Goal: Task Accomplishment & Management: Use online tool/utility

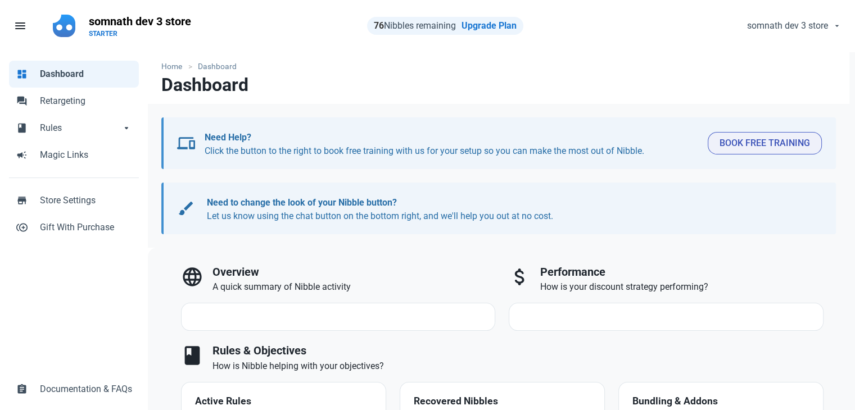
select select "7d"
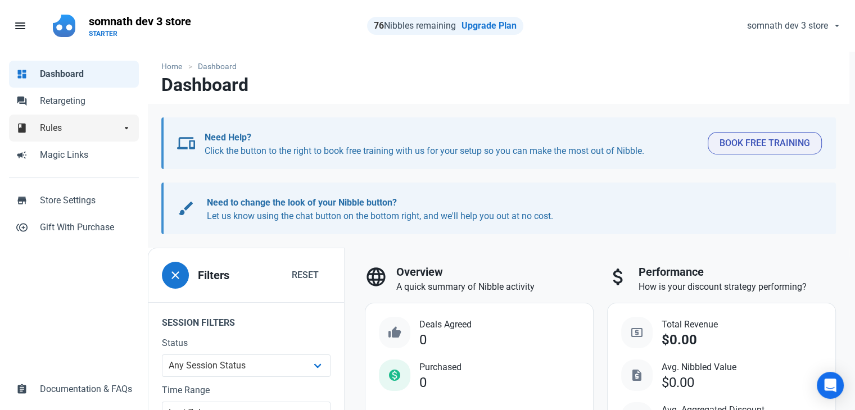
click at [73, 130] on span "Rules" at bounding box center [80, 127] width 81 height 13
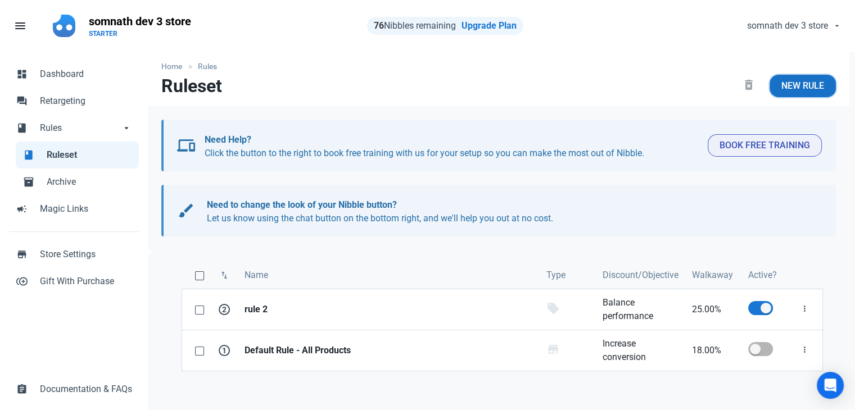
click at [801, 89] on span "New Rule" at bounding box center [803, 85] width 43 height 13
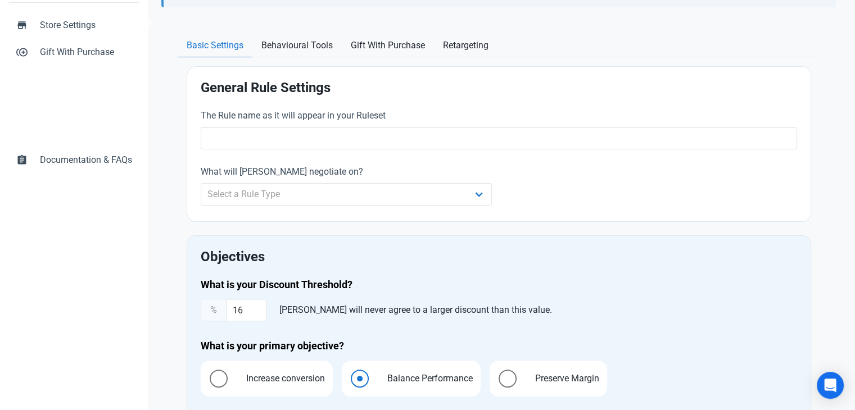
scroll to position [225, 0]
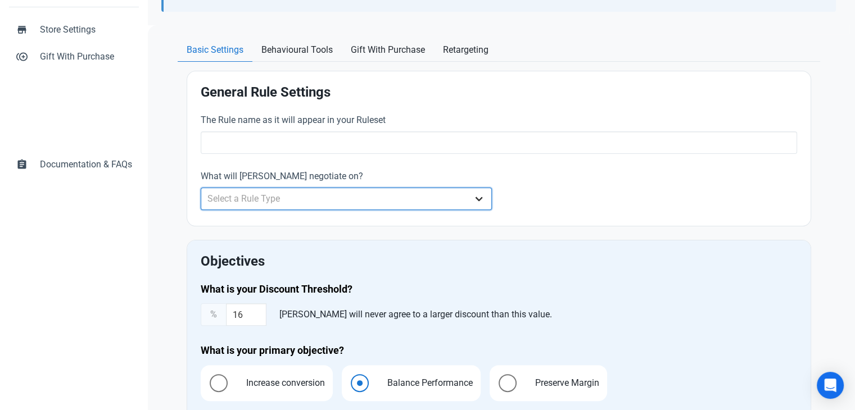
click at [315, 197] on select "Select a Rule Type Whole Store Individual Products Product Categories Cart" at bounding box center [347, 199] width 292 height 22
select select "product_category"
click at [201, 188] on select "Select a Rule Type Whole Store Individual Products Product Categories Cart" at bounding box center [347, 199] width 292 height 22
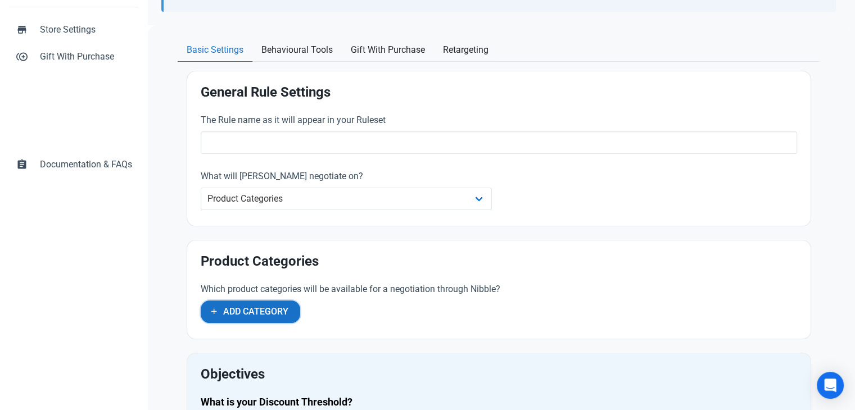
click at [243, 313] on span "Add Category" at bounding box center [255, 311] width 65 height 13
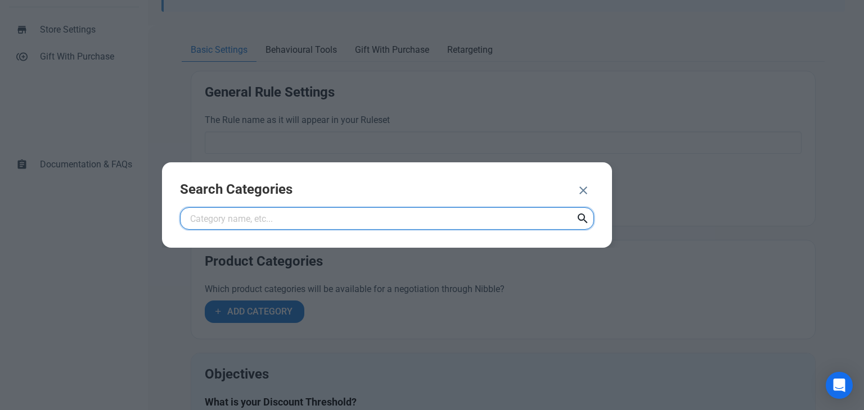
click at [278, 222] on input "text" at bounding box center [387, 218] width 414 height 22
type input "test 1"
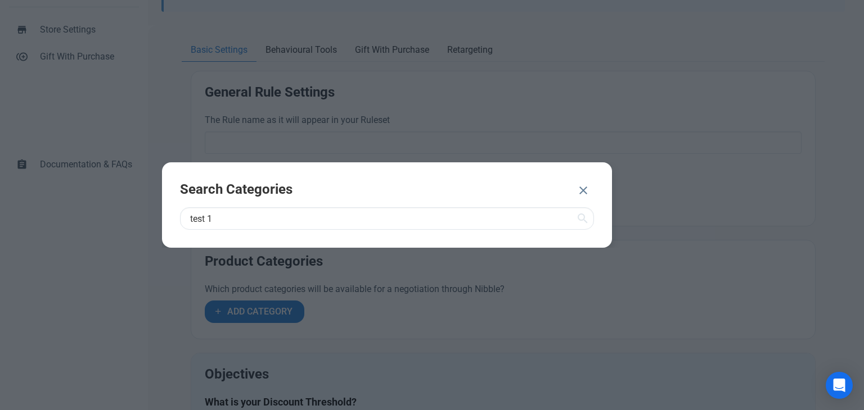
click at [580, 216] on icon at bounding box center [582, 219] width 13 height 20
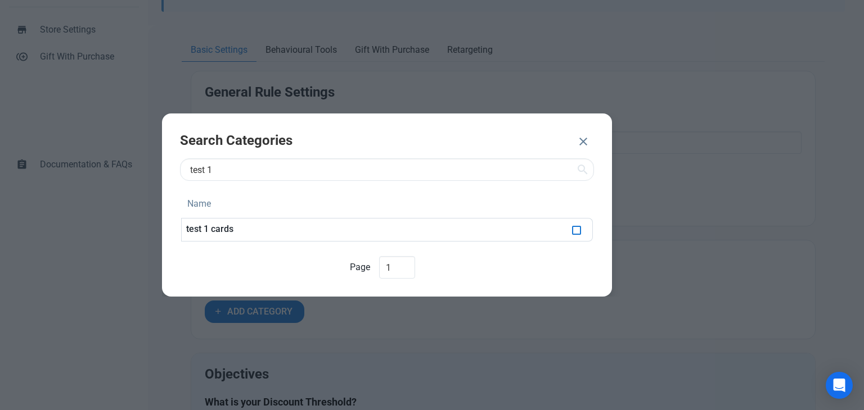
click at [575, 232] on span at bounding box center [576, 230] width 9 height 9
checkbox input "false"
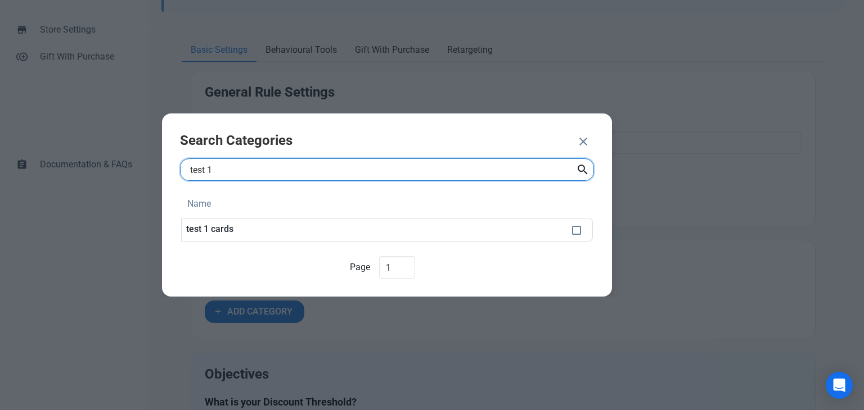
click at [220, 169] on input "test 1" at bounding box center [387, 170] width 414 height 22
type input "test"
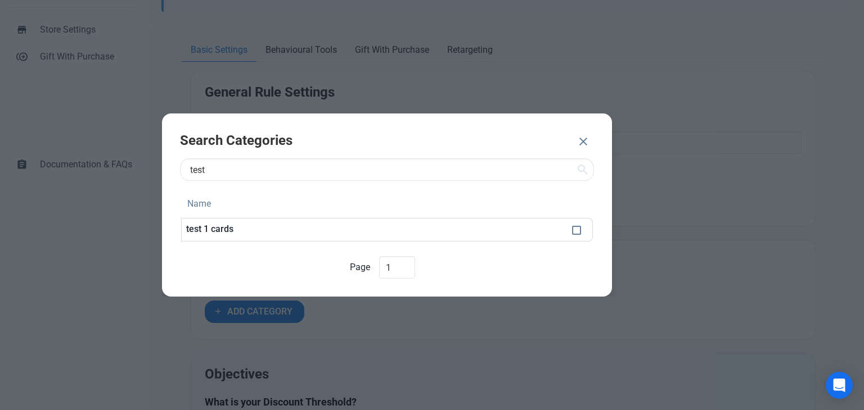
click at [576, 171] on icon at bounding box center [582, 170] width 13 height 20
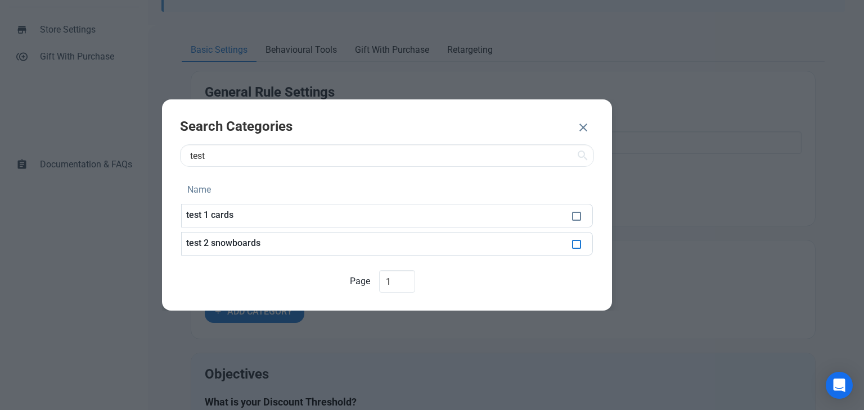
click at [578, 241] on span at bounding box center [576, 244] width 9 height 9
click at [578, 242] on span at bounding box center [576, 244] width 9 height 9
checkbox input "false"
click at [581, 127] on icon "button" at bounding box center [582, 128] width 13 height 20
